Goal: Information Seeking & Learning: Learn about a topic

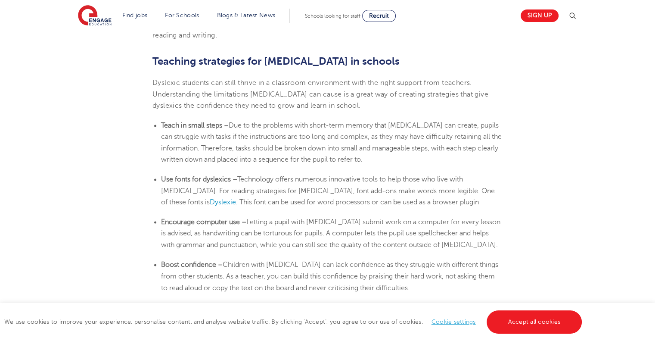
scroll to position [1292, 0]
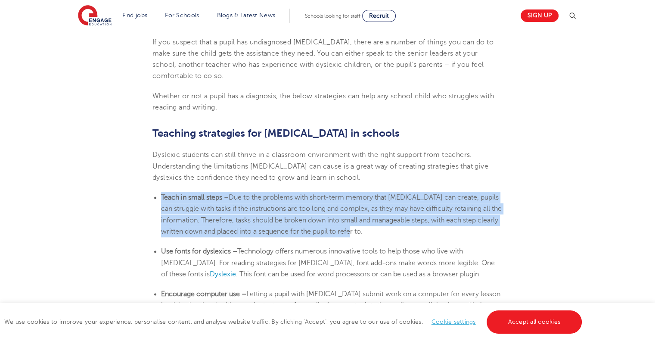
drag, startPoint x: 404, startPoint y: 229, endPoint x: 158, endPoint y: 198, distance: 247.8
click at [158, 198] on ul "Teach in small steps – Due to the problems with short-term memory that [MEDICAL…" at bounding box center [327, 214] width 350 height 45
copy li "Teach in small steps – Due to the problems with short-term memory that [MEDICAL…"
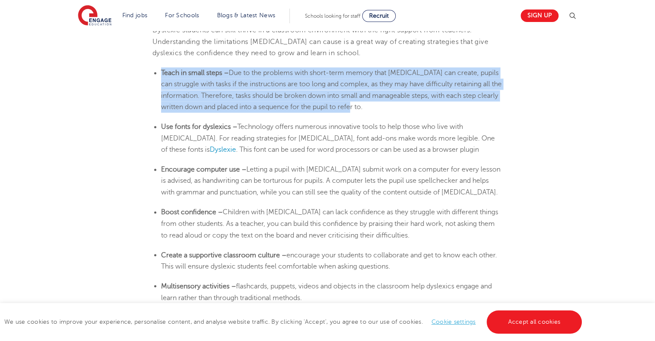
scroll to position [1421, 0]
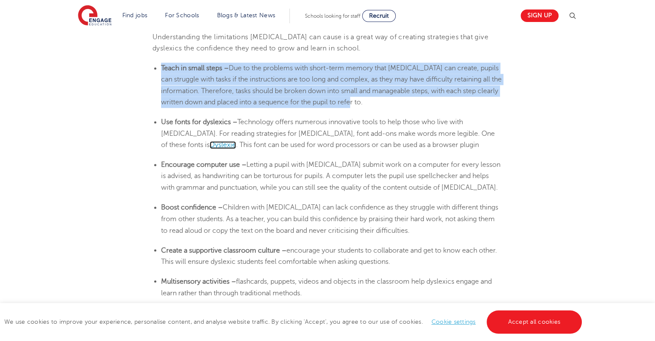
click at [236, 141] on span "Dyslexie" at bounding box center [223, 145] width 26 height 8
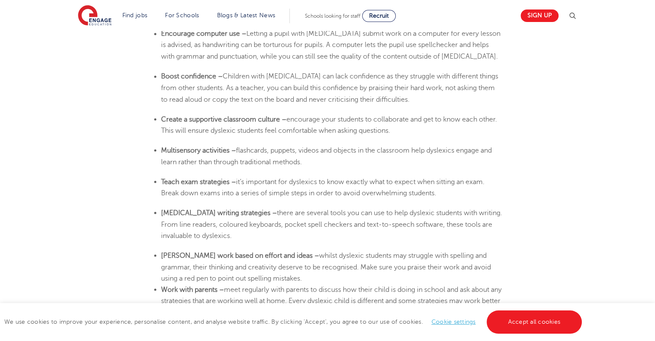
scroll to position [1550, 0]
drag, startPoint x: 306, startPoint y: 161, endPoint x: 220, endPoint y: 147, distance: 87.7
click at [220, 147] on li "Multisensory activities – flashcards, puppets, videos and objects in the classr…" at bounding box center [331, 157] width 341 height 23
click at [322, 177] on li "Teach exam strategies – it’s important for dyslexics to know exactly what to ex…" at bounding box center [331, 188] width 341 height 23
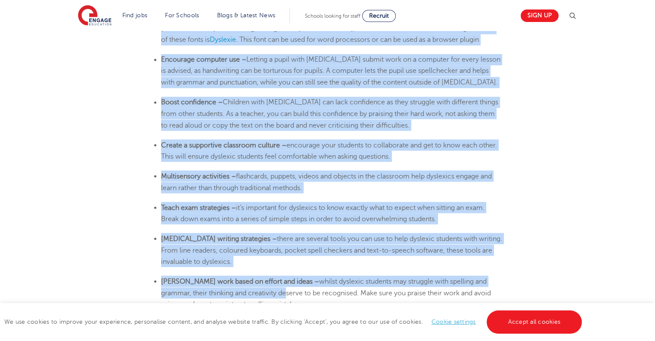
scroll to position [1593, 0]
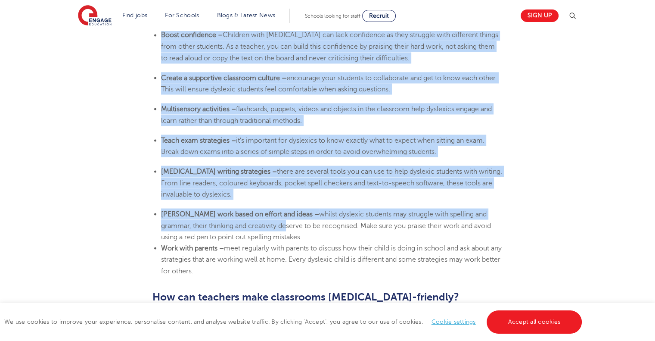
drag, startPoint x: 154, startPoint y: 89, endPoint x: 264, endPoint y: 267, distance: 209.6
copy section "Teaching strategies for dyslexia in schools Dyslexic students can still thrive …"
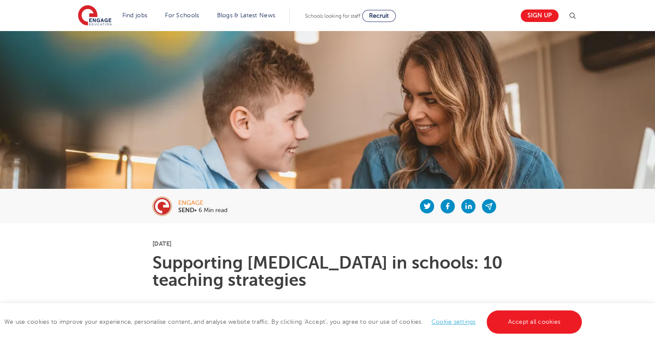
scroll to position [0, 0]
